Goal: Information Seeking & Learning: Check status

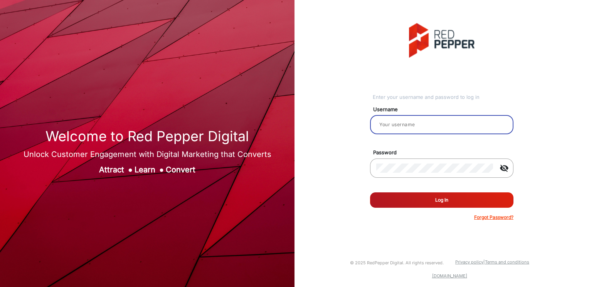
click at [428, 121] on input "email" at bounding box center [441, 124] width 131 height 9
type input "[PERSON_NAME]"
click at [461, 195] on button "Log In" at bounding box center [441, 200] width 143 height 15
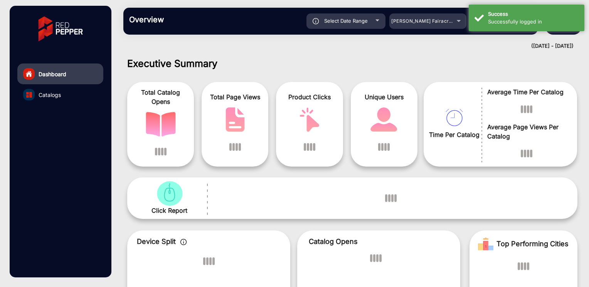
scroll to position [6, 0]
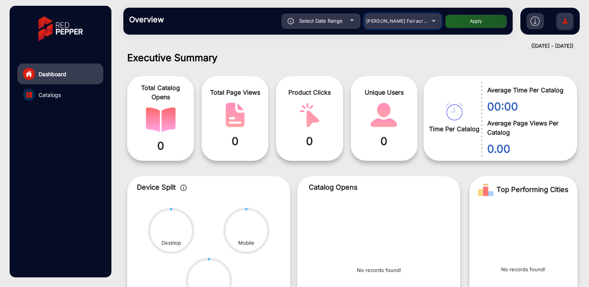
click at [401, 27] on mat-select "[PERSON_NAME] Fairacre Farms" at bounding box center [402, 20] width 77 height 15
click at [403, 21] on span "[PERSON_NAME] Fairacre Farms" at bounding box center [404, 21] width 76 height 6
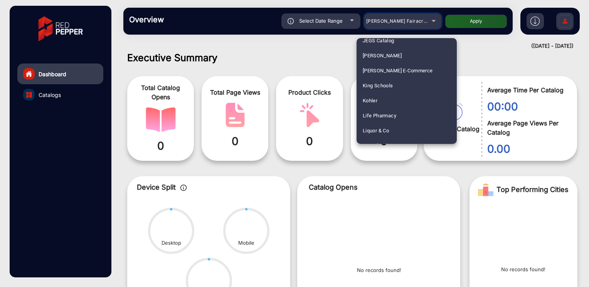
scroll to position [1284, 0]
click at [387, 116] on mat-option "Kohler" at bounding box center [406, 116] width 100 height 15
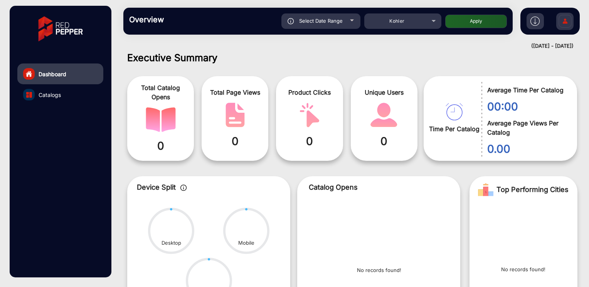
click at [470, 23] on button "Apply" at bounding box center [476, 21] width 62 height 13
type input "[DATE]"
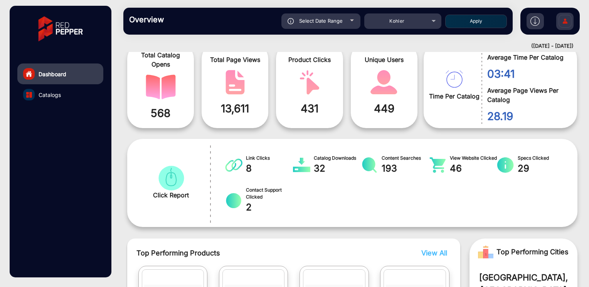
scroll to position [0, 0]
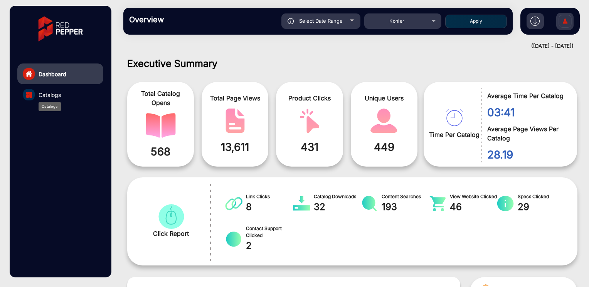
click at [53, 91] on span "Catalogs" at bounding box center [50, 95] width 22 height 8
click at [49, 91] on span "Catalogs" at bounding box center [50, 95] width 22 height 8
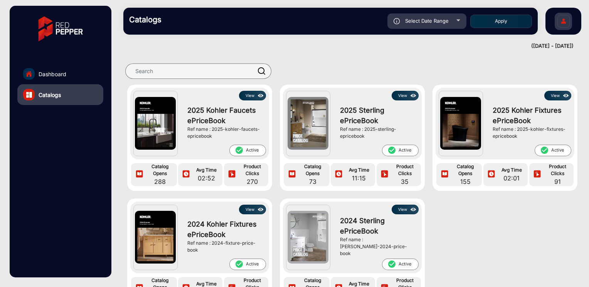
click at [253, 89] on div "View 2025 Kohler Faucets ePriceBook Ref name : 2025-kohler-faucets-epricebook c…" at bounding box center [199, 124] width 139 height 72
click at [253, 93] on button "View" at bounding box center [252, 96] width 27 height 10
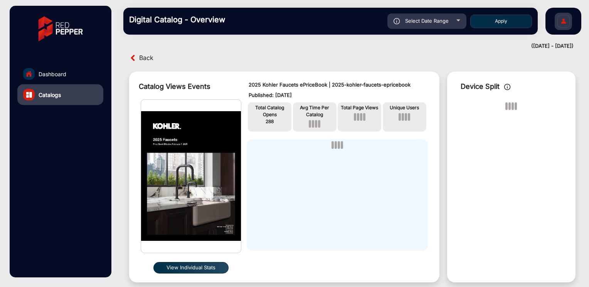
click at [190, 268] on button "View Individual Stats" at bounding box center [191, 268] width 76 height 12
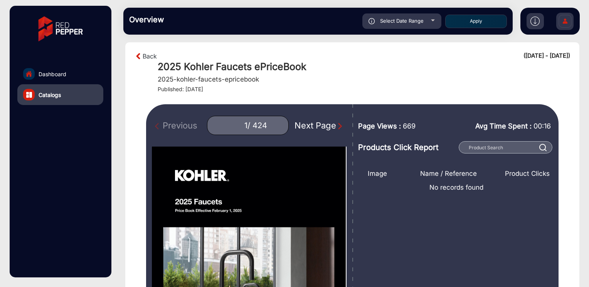
click at [161, 57] on div "Back ([DATE] - [DATE])" at bounding box center [351, 56] width 435 height 9
click at [152, 61] on div "Back ([DATE] - [DATE]) 2025 Kohler Faucets ePriceBook 2025-kohler-faucets-epric…" at bounding box center [351, 72] width 435 height 41
click at [150, 55] on link "Back" at bounding box center [150, 56] width 14 height 9
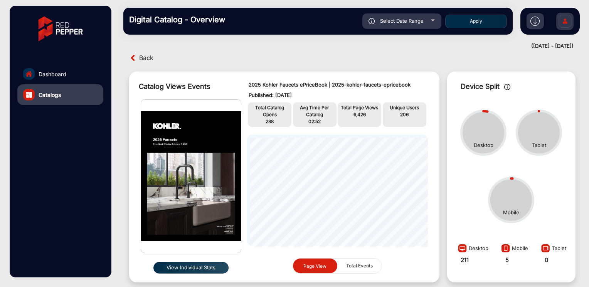
scroll to position [6, 0]
click at [210, 267] on button "View Individual Stats" at bounding box center [191, 268] width 76 height 12
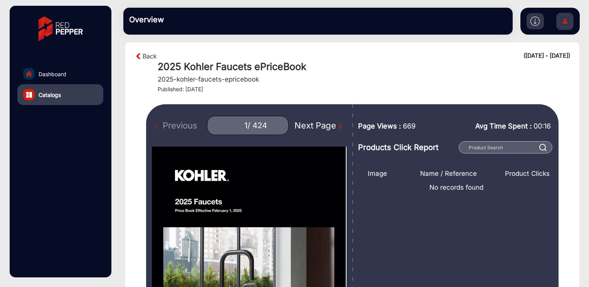
drag, startPoint x: 365, startPoint y: 178, endPoint x: 551, endPoint y: 175, distance: 185.3
click at [551, 175] on div "Image Name / Reference Product Clicks No records found" at bounding box center [456, 276] width 196 height 245
copy div "Image Name / Reference Product Clicks"
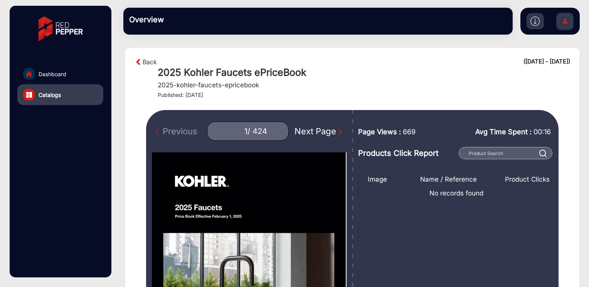
click at [79, 71] on link "Dashboard" at bounding box center [60, 74] width 86 height 21
